Goal: Information Seeking & Learning: Learn about a topic

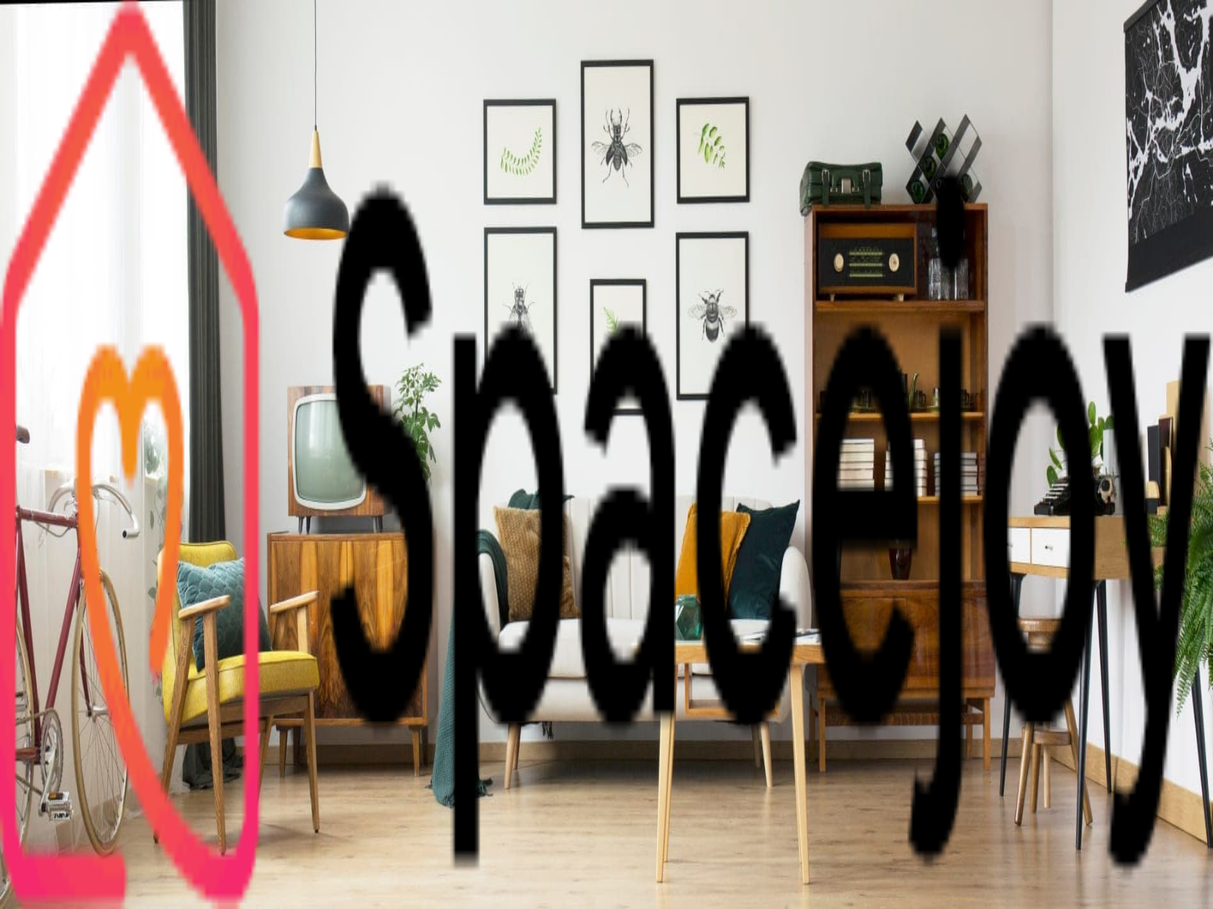
click at [133, 135] on button "Design Portfolio" at bounding box center [83, 147] width 99 height 24
click at [869, 180] on img "Main" at bounding box center [606, 454] width 1213 height 909
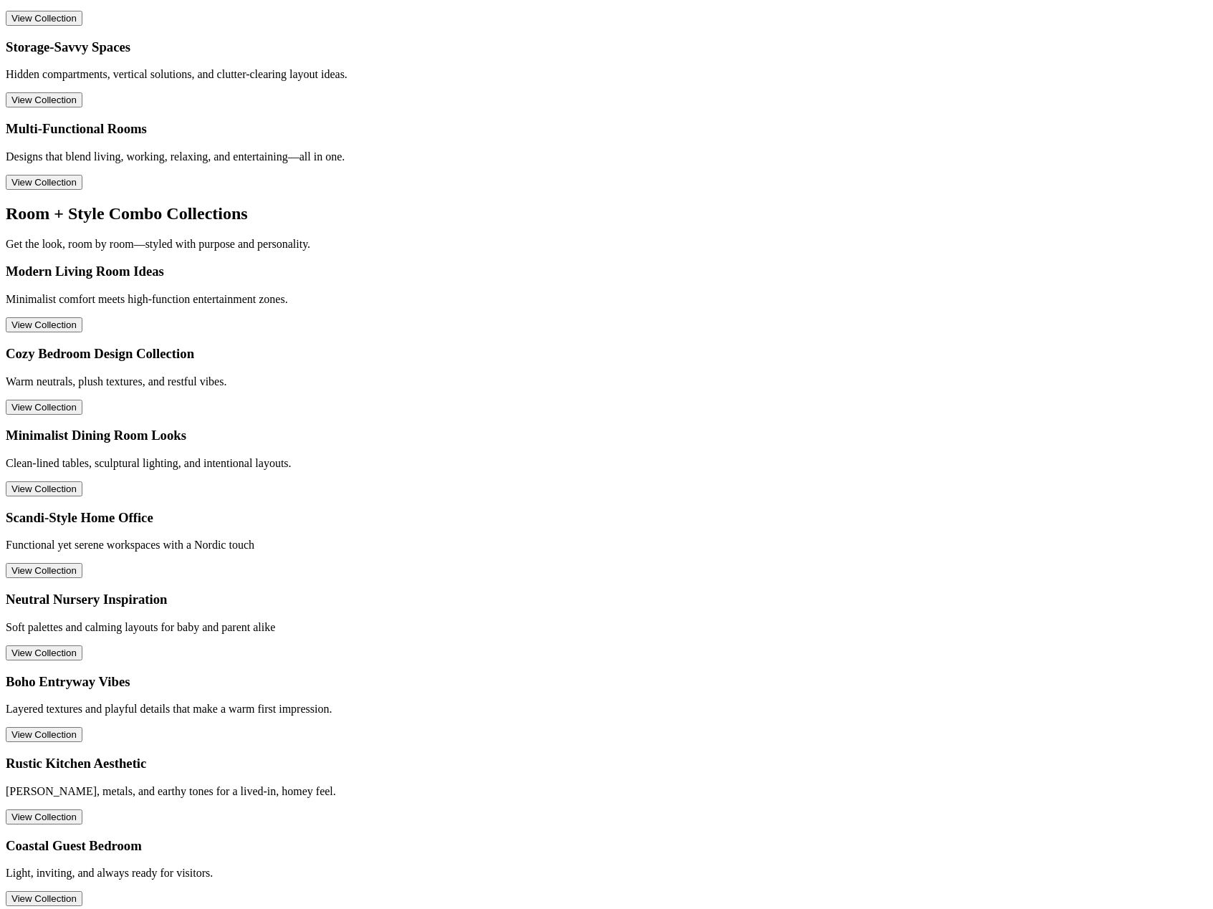
scroll to position [1930, 0]
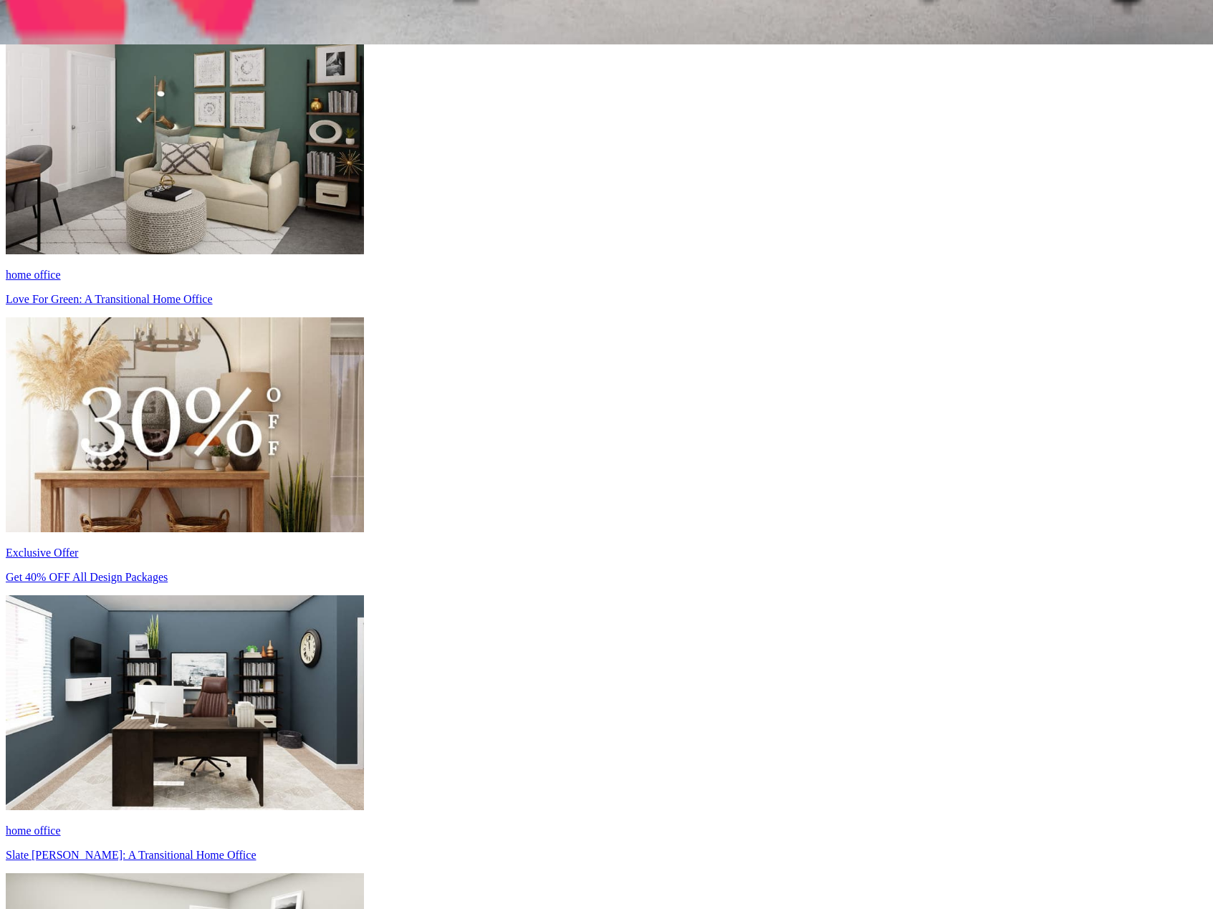
scroll to position [884, 0]
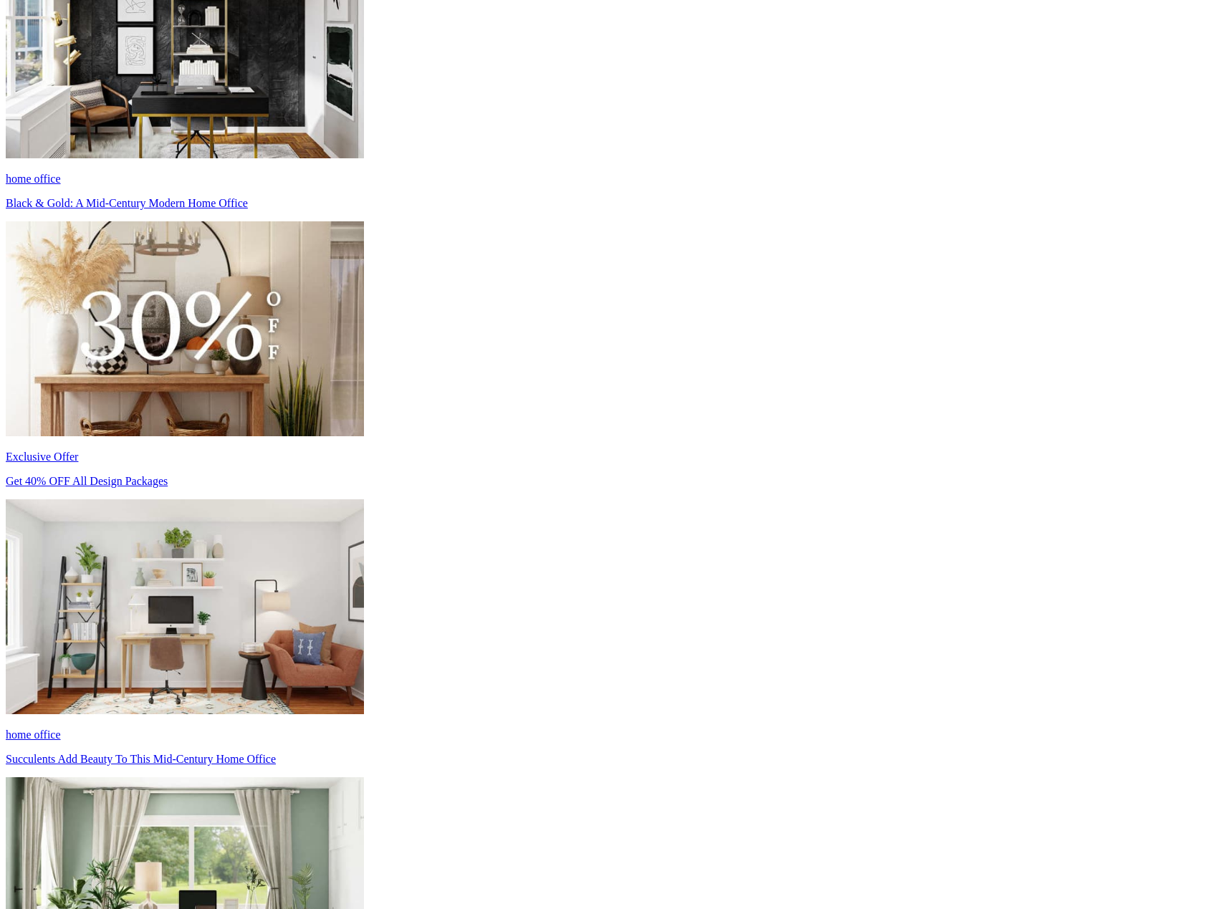
scroll to position [4448, 0]
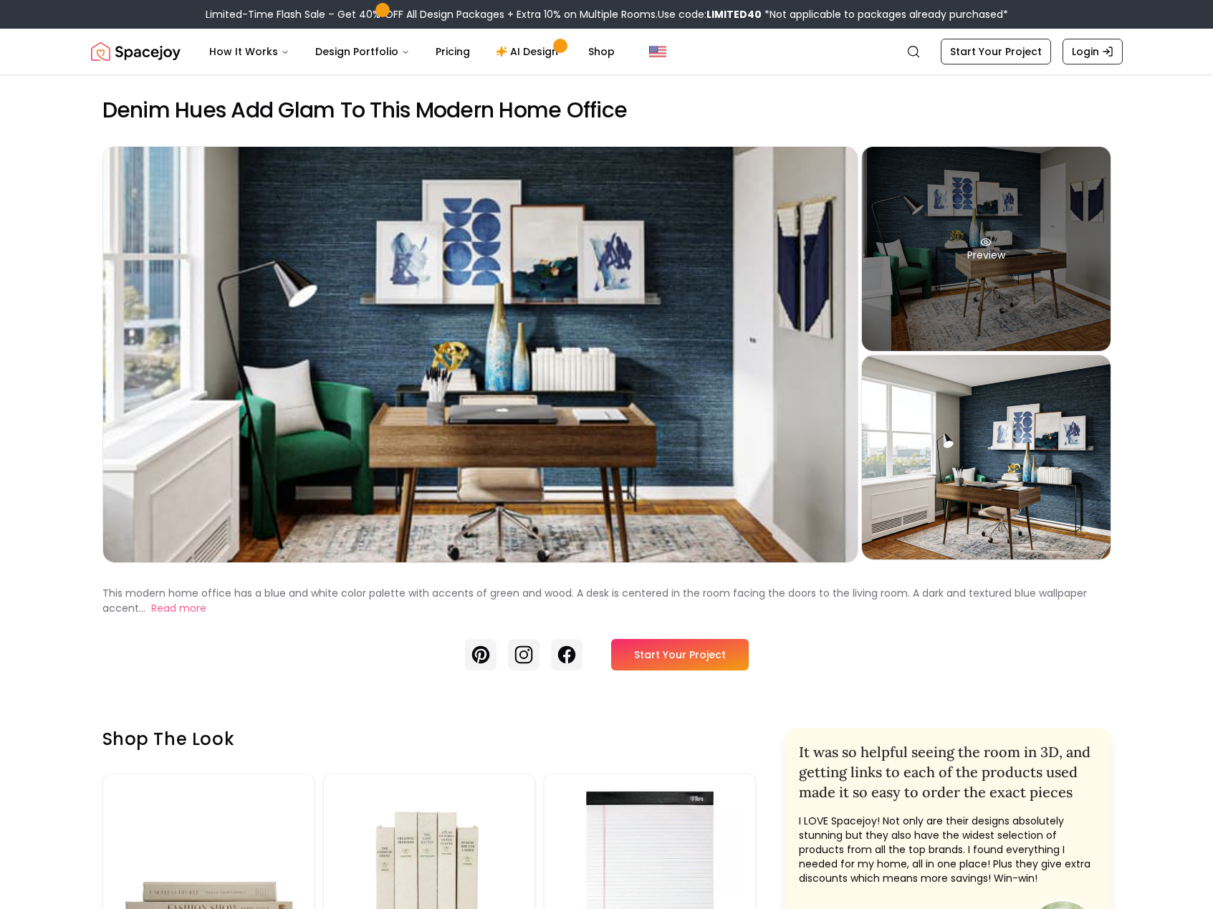
click at [1023, 284] on div "Preview" at bounding box center [986, 249] width 249 height 204
